Goal: Transaction & Acquisition: Purchase product/service

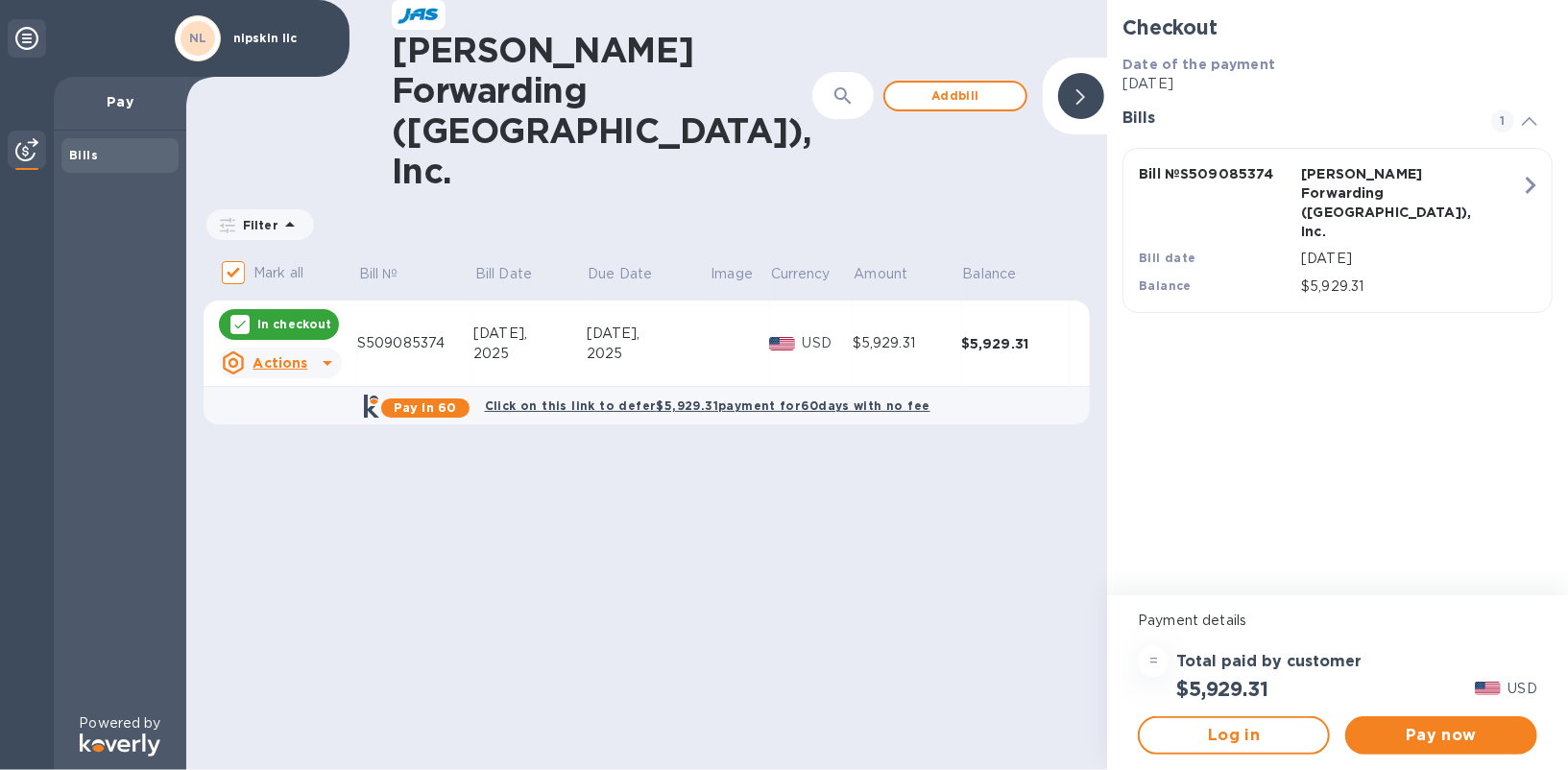
click at [311, 316] on p "In checkout" at bounding box center [294, 324] width 74 height 17
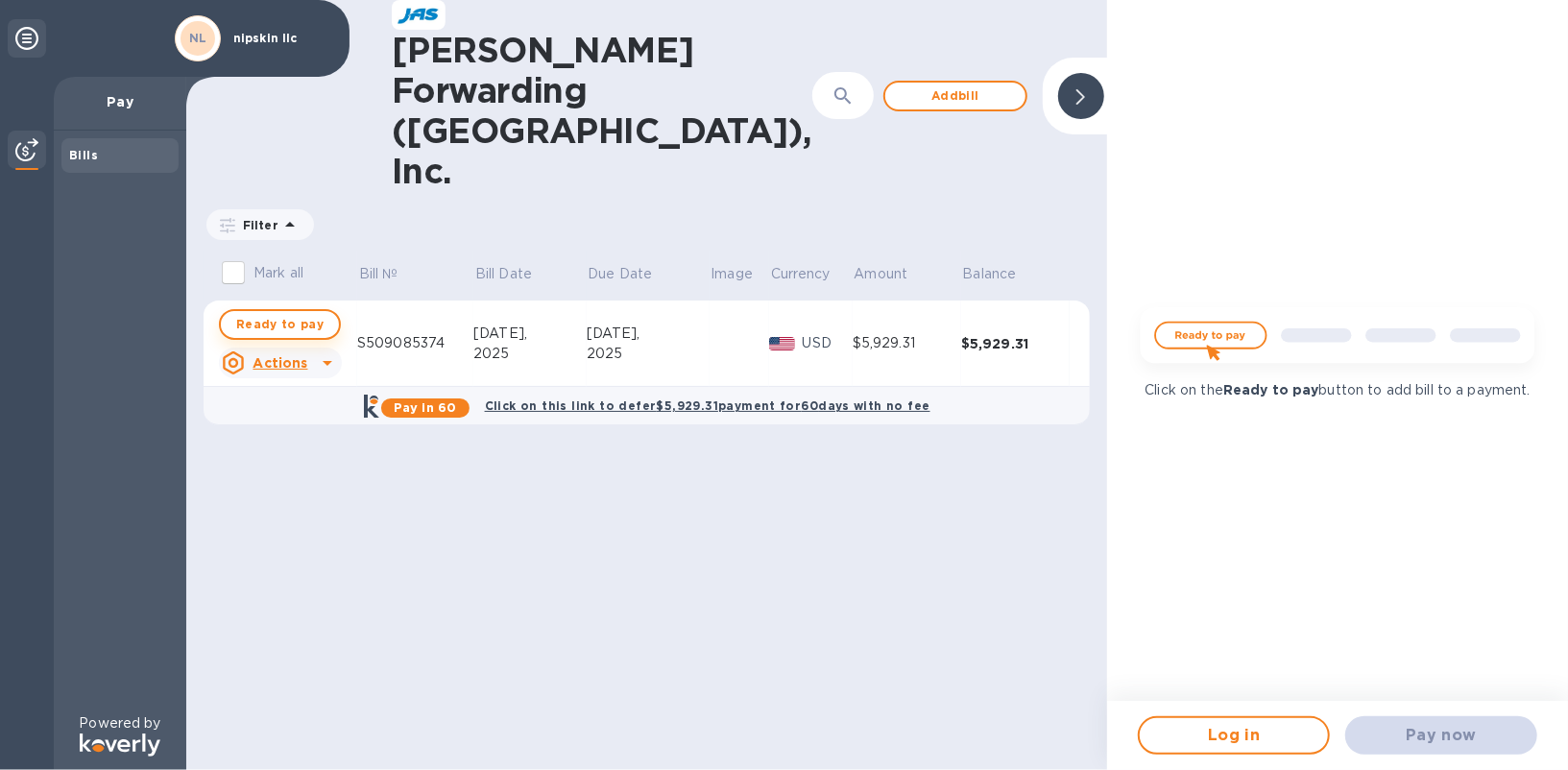
click at [311, 313] on span "Ready to pay" at bounding box center [279, 324] width 88 height 23
checkbox input "true"
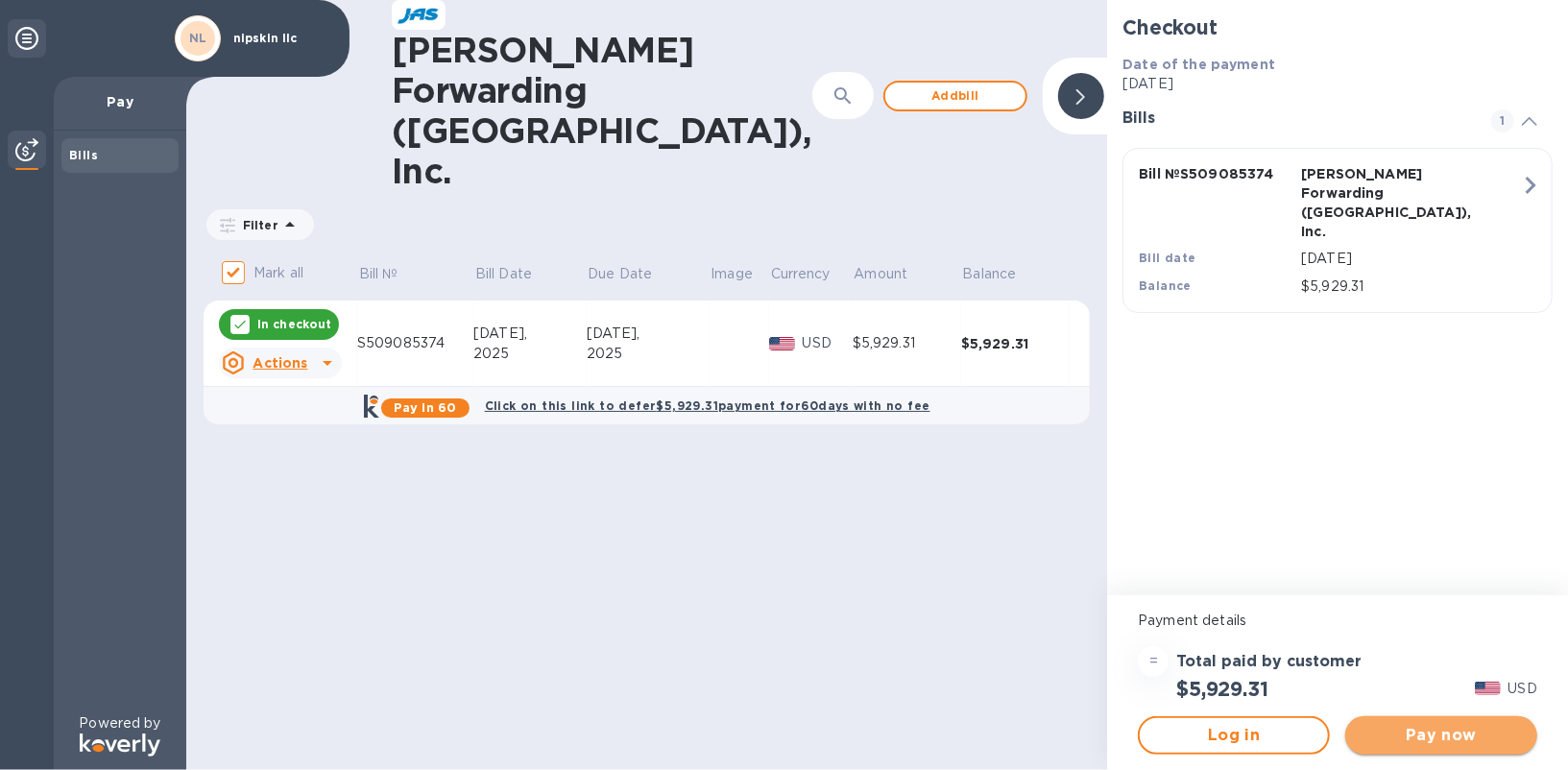
click at [1459, 746] on span "Pay now" at bounding box center [1441, 735] width 161 height 23
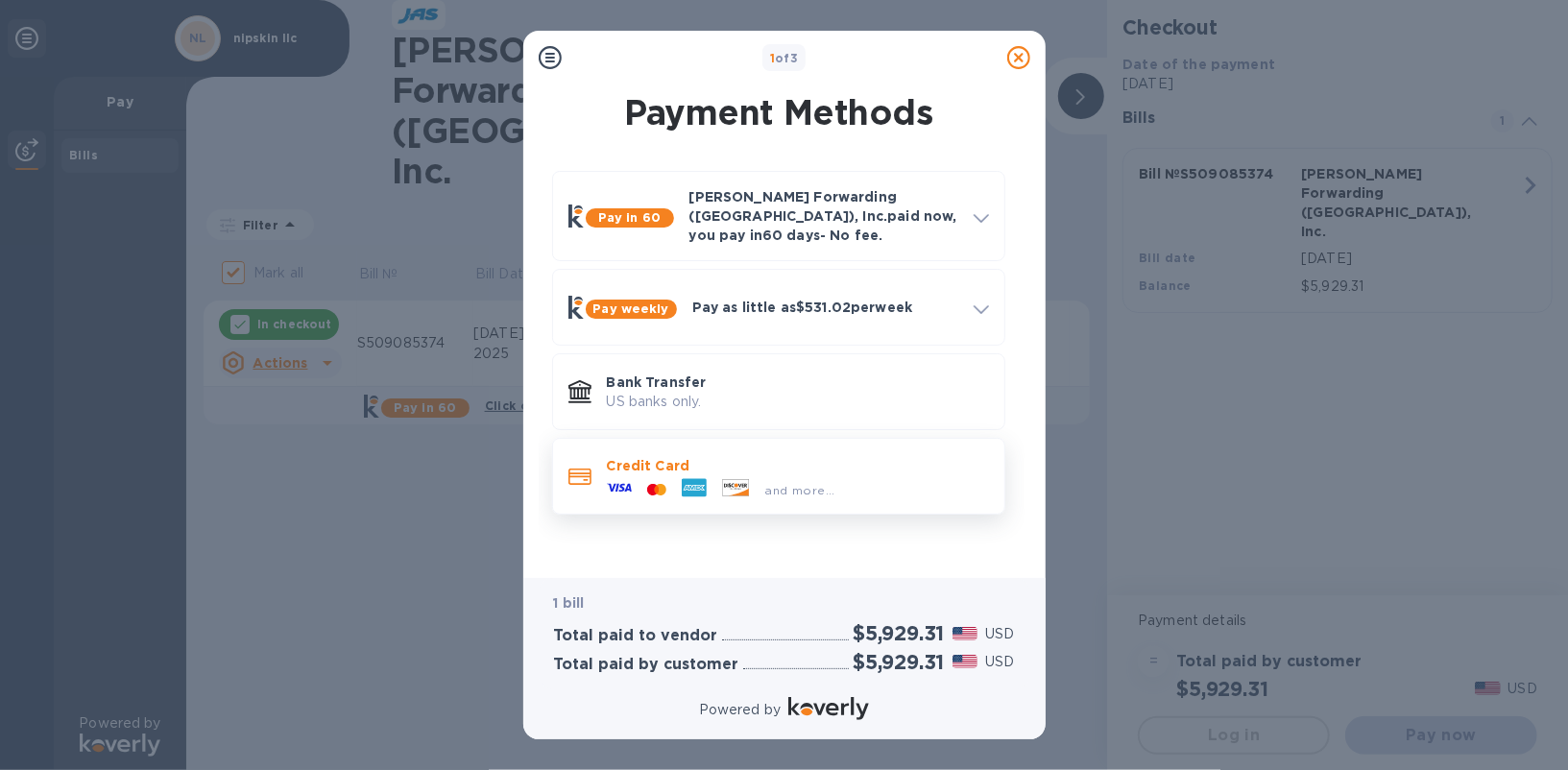
click at [697, 459] on p "Credit Card" at bounding box center [798, 466] width 383 height 20
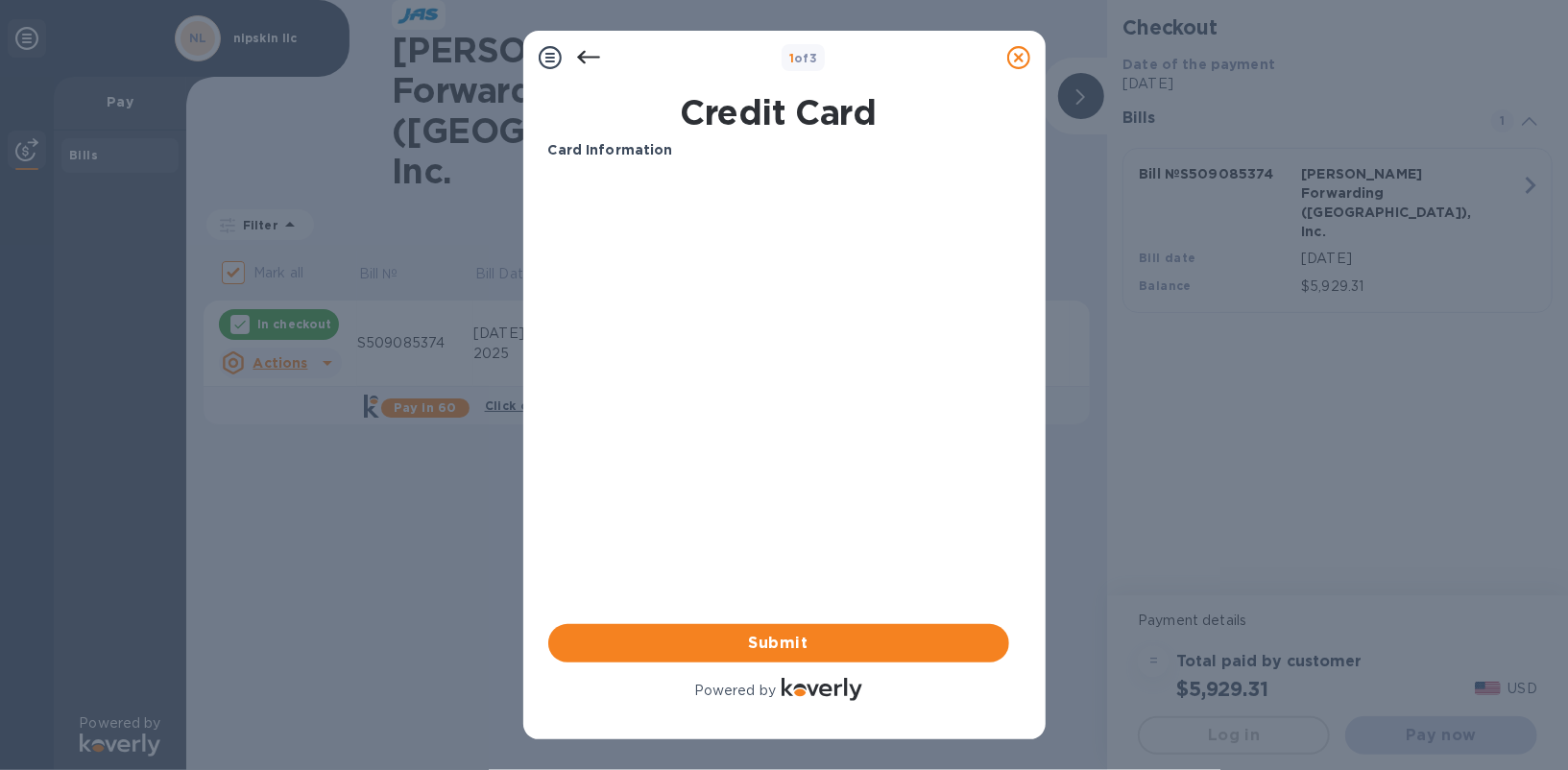
click at [798, 694] on img at bounding box center [822, 688] width 81 height 23
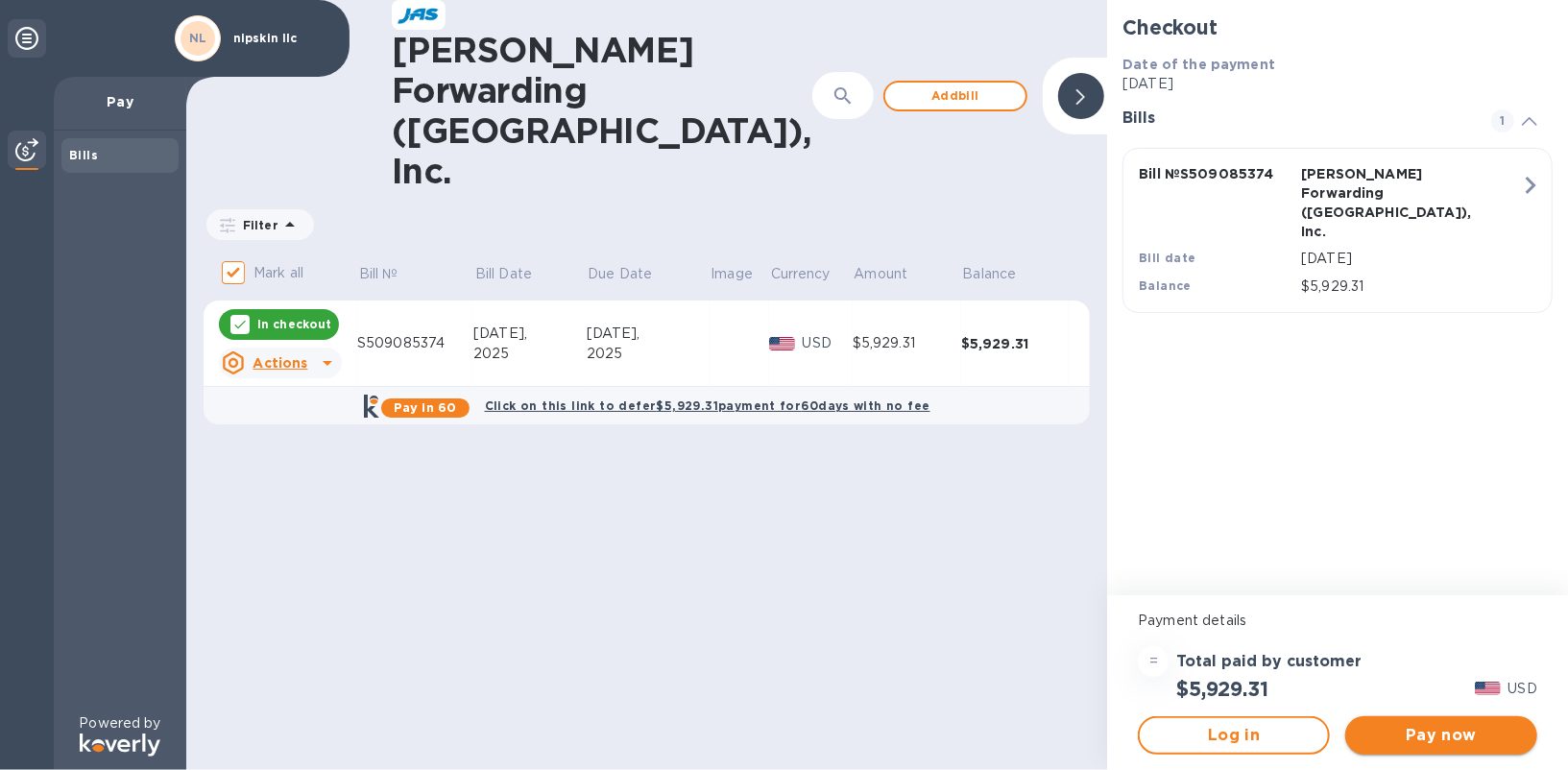
click at [1397, 740] on span "Pay now" at bounding box center [1441, 735] width 161 height 23
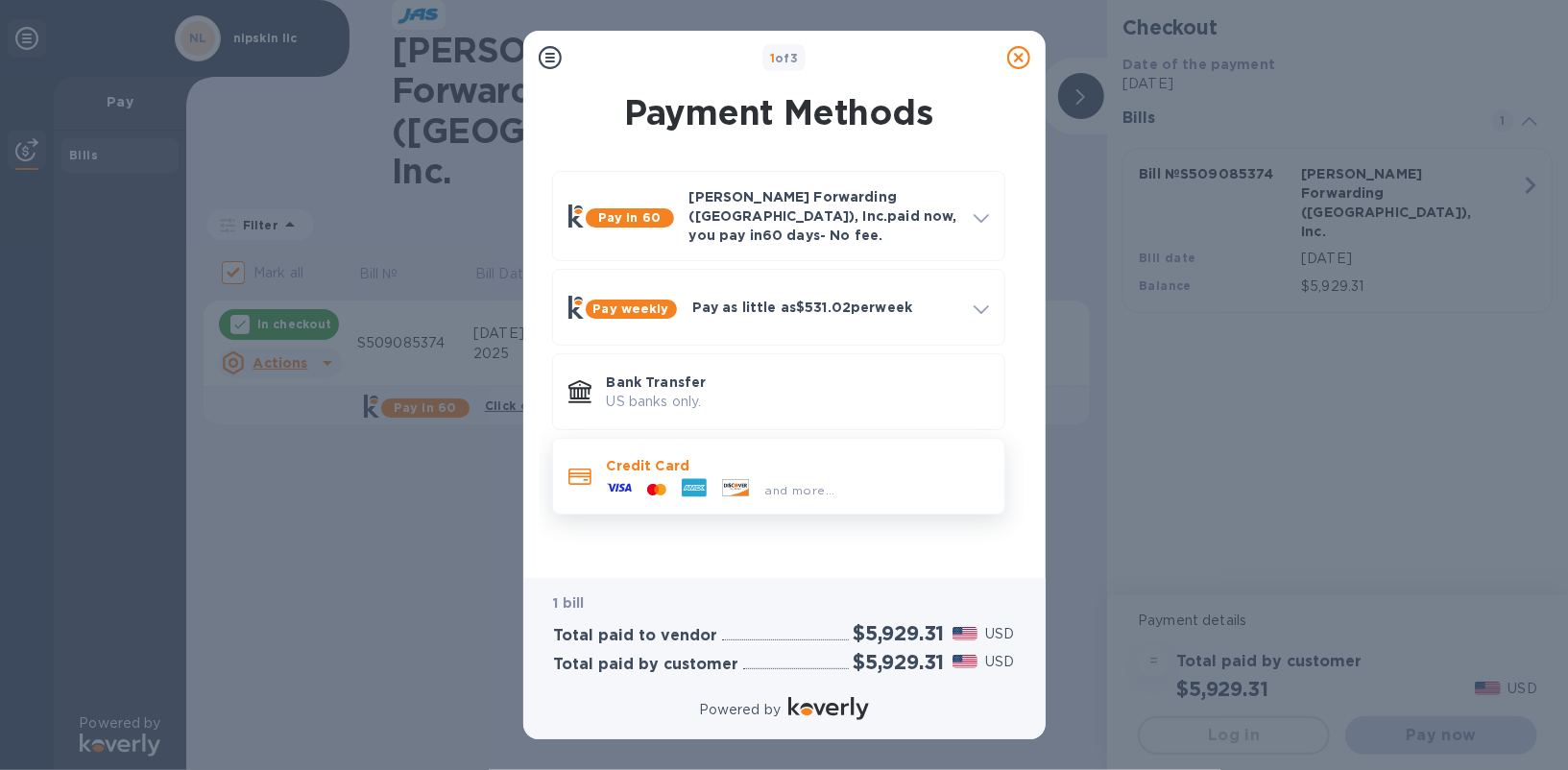
click at [768, 483] on span "and more..." at bounding box center [800, 490] width 70 height 15
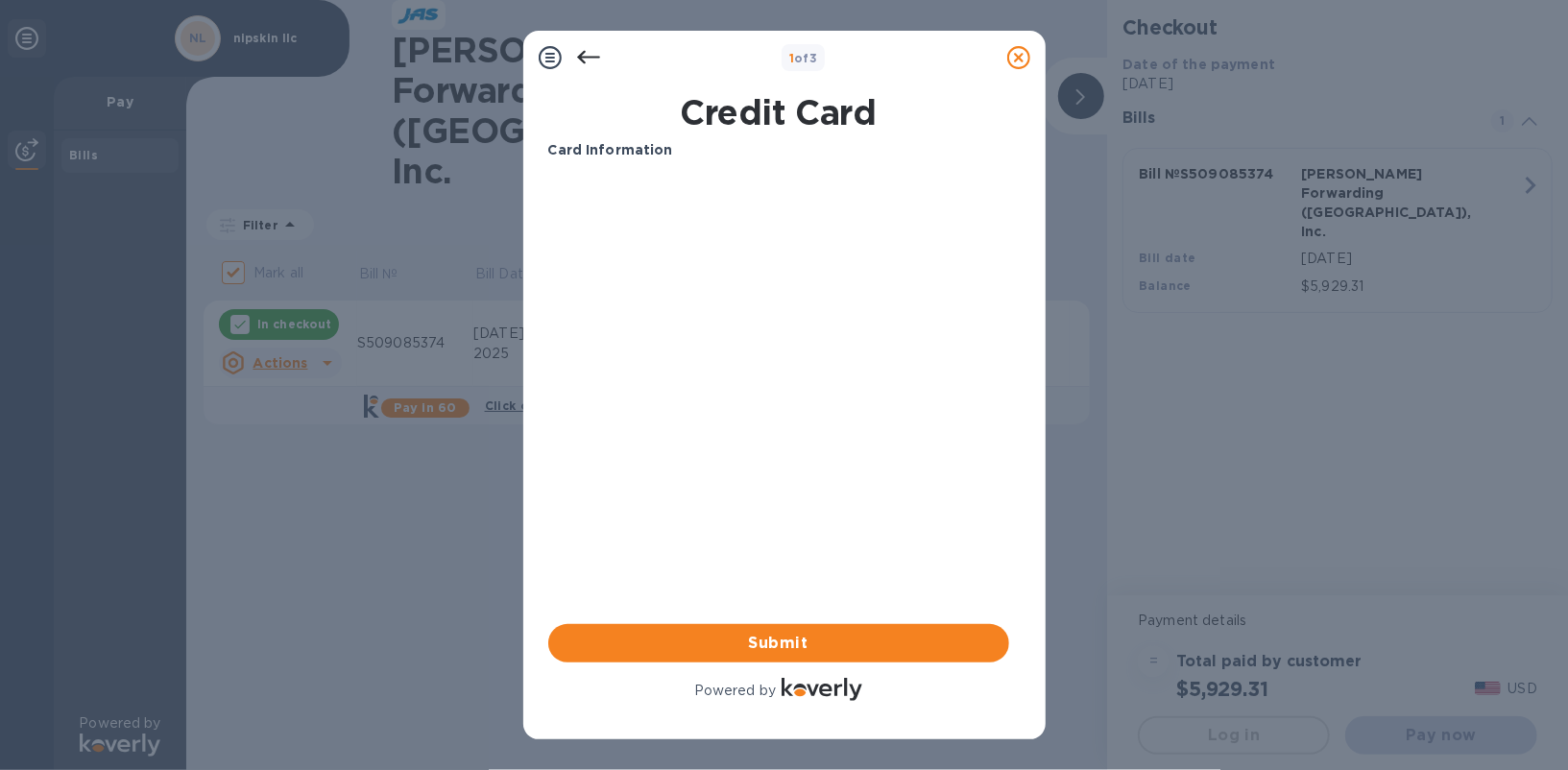
click at [693, 361] on div "Card Information Your browser does not support iframes Submit Powered by" at bounding box center [778, 423] width 461 height 564
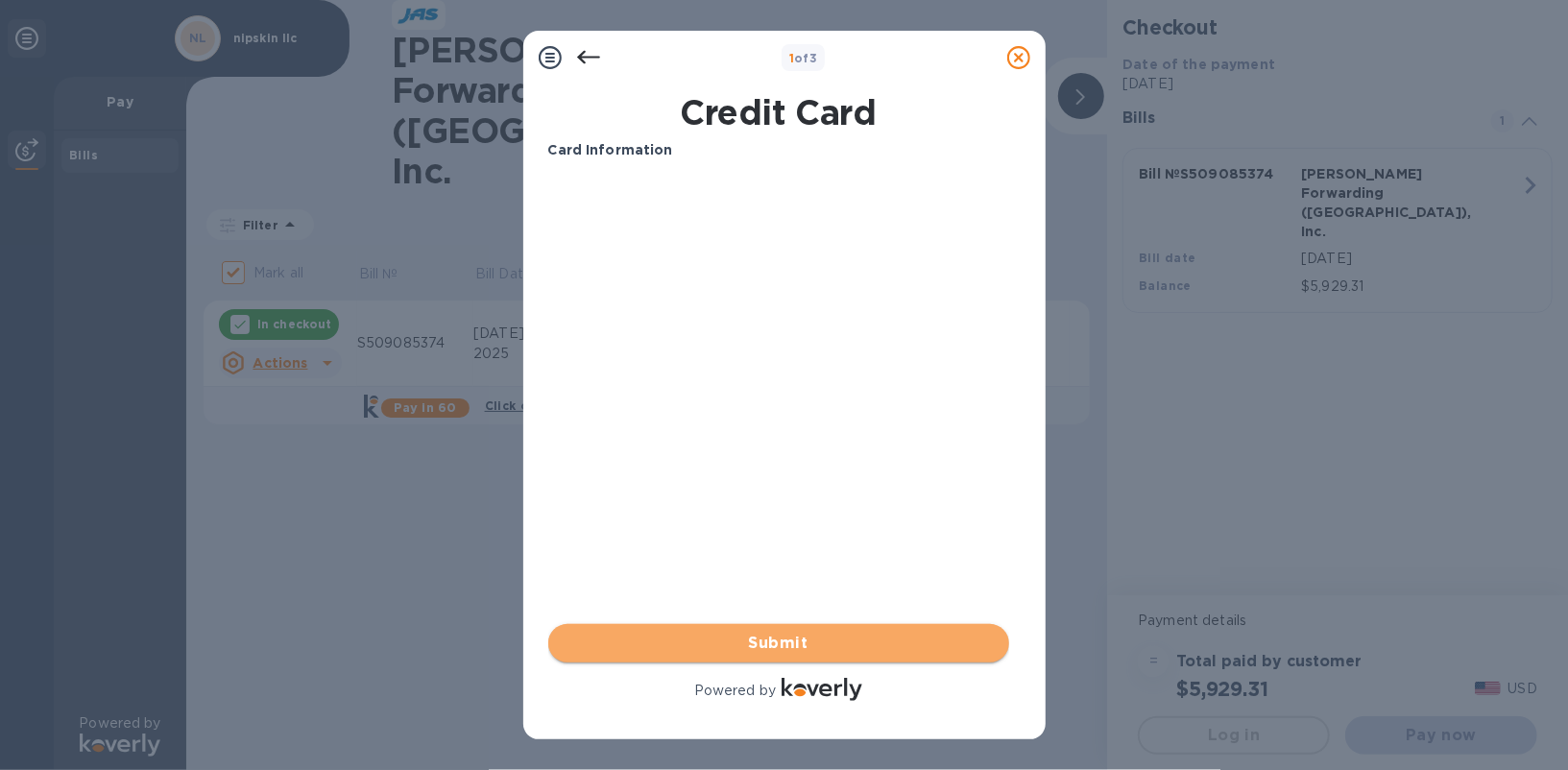
click at [769, 651] on span "Submit" at bounding box center [778, 642] width 430 height 23
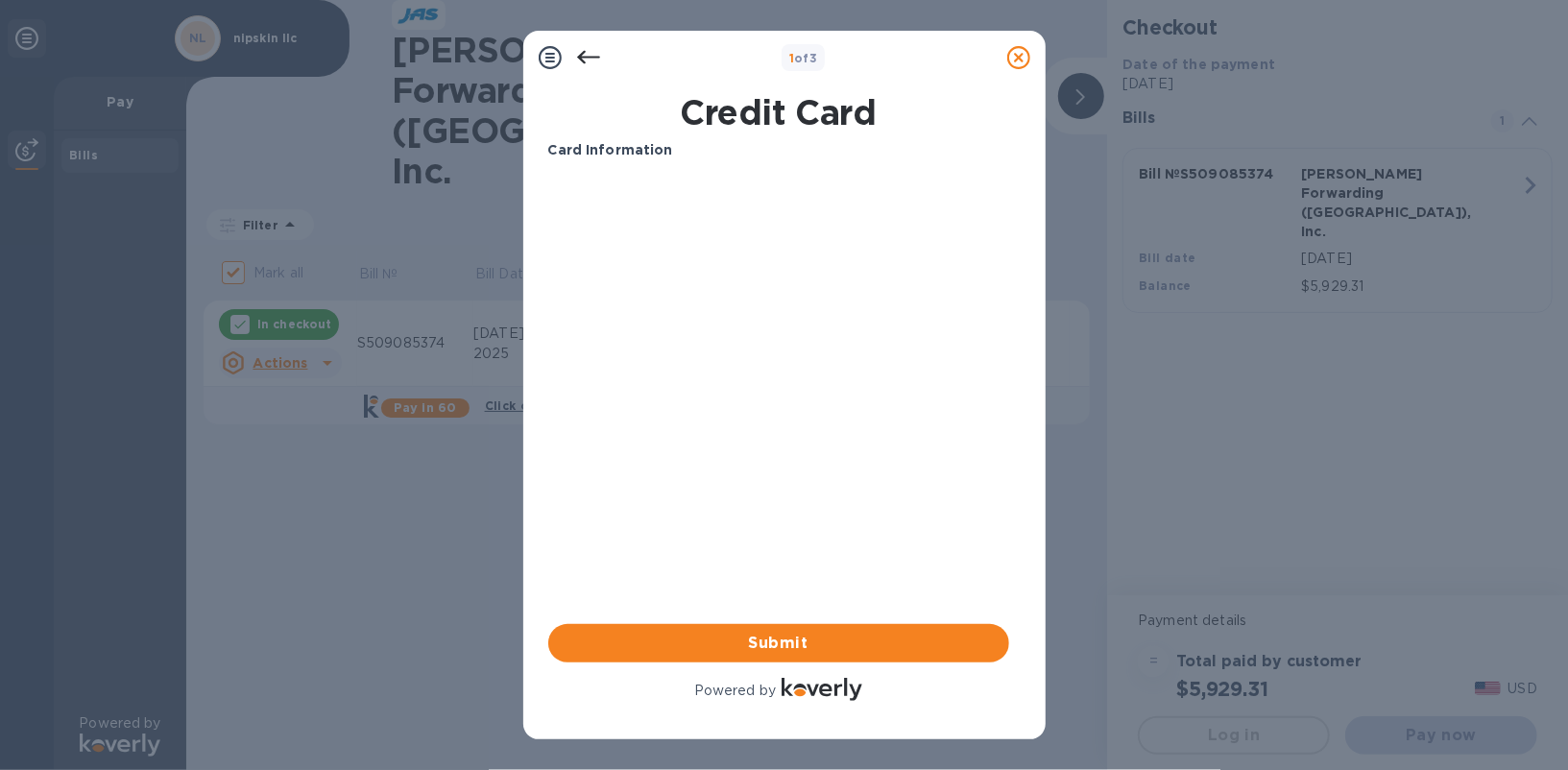
click at [732, 494] on div "Card Information Your browser does not support iframes Submit Powered by" at bounding box center [778, 423] width 461 height 564
click at [591, 58] on icon at bounding box center [587, 58] width 23 height 14
